Goal: Transaction & Acquisition: Purchase product/service

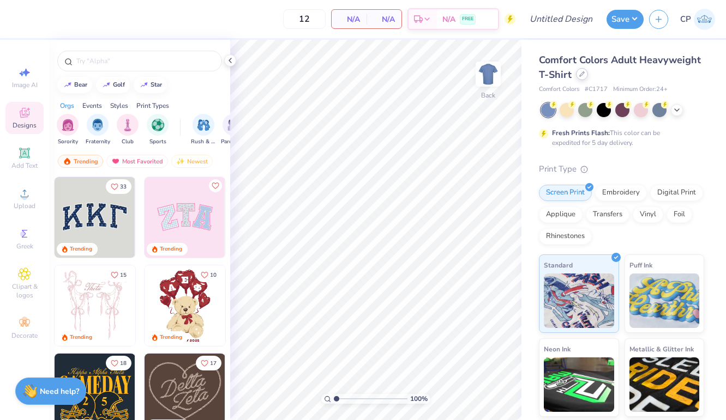
click at [577, 76] on div at bounding box center [582, 74] width 12 height 12
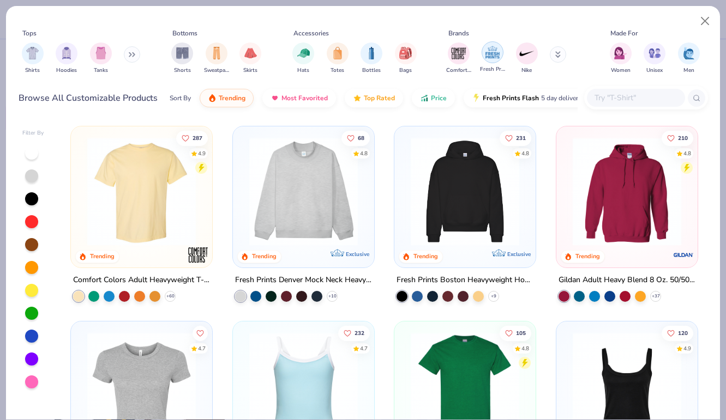
click at [484, 50] on img "filter for Fresh Prints" at bounding box center [492, 52] width 16 height 16
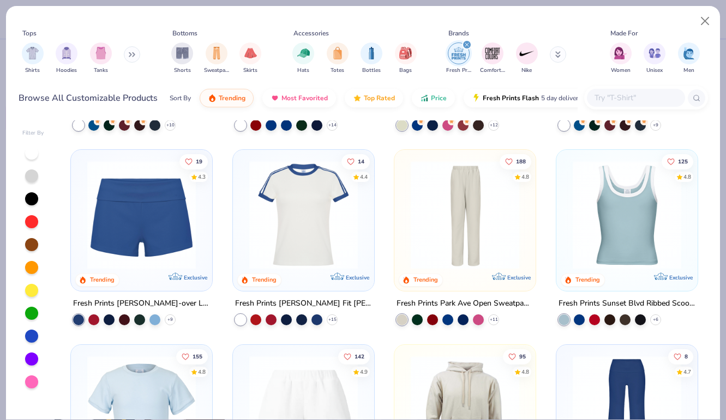
scroll to position [383, 0]
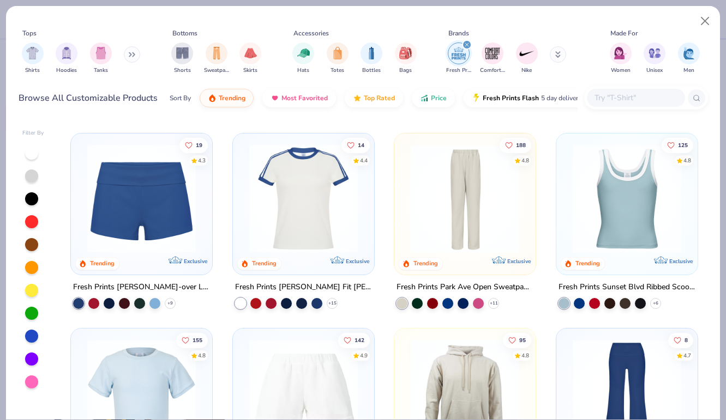
click at [147, 208] on img at bounding box center [141, 198] width 119 height 109
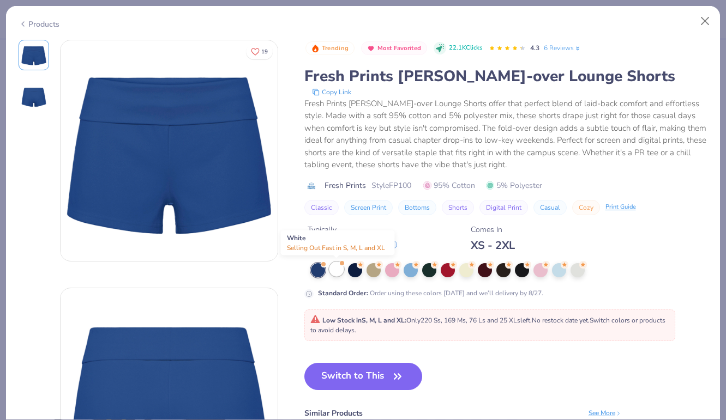
click at [334, 267] on div at bounding box center [336, 269] width 14 height 14
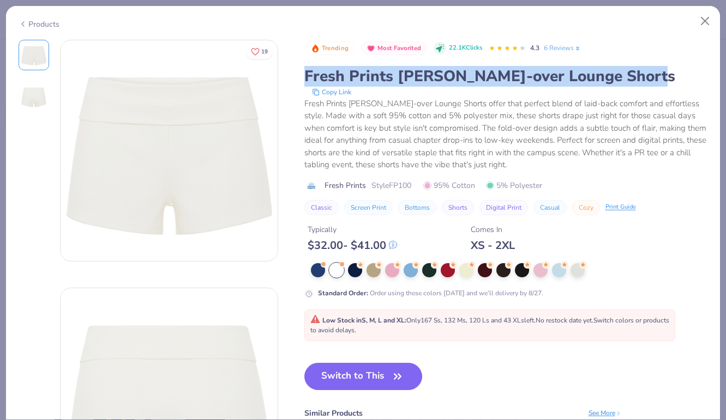
drag, startPoint x: 305, startPoint y: 75, endPoint x: 636, endPoint y: 78, distance: 331.0
click at [636, 78] on div "Fresh Prints [PERSON_NAME]-over Lounge Shorts" at bounding box center [505, 76] width 403 height 21
copy div "Fresh Prints [PERSON_NAME]-over Lounge Shorts"
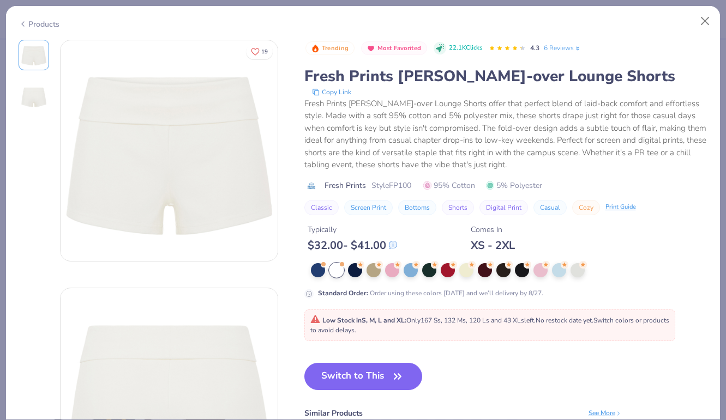
click at [527, 121] on div "Fresh Prints [PERSON_NAME]-over Lounge Shorts offer that perfect blend of laid-…" at bounding box center [505, 135] width 403 height 74
